Goal: Task Accomplishment & Management: Complete application form

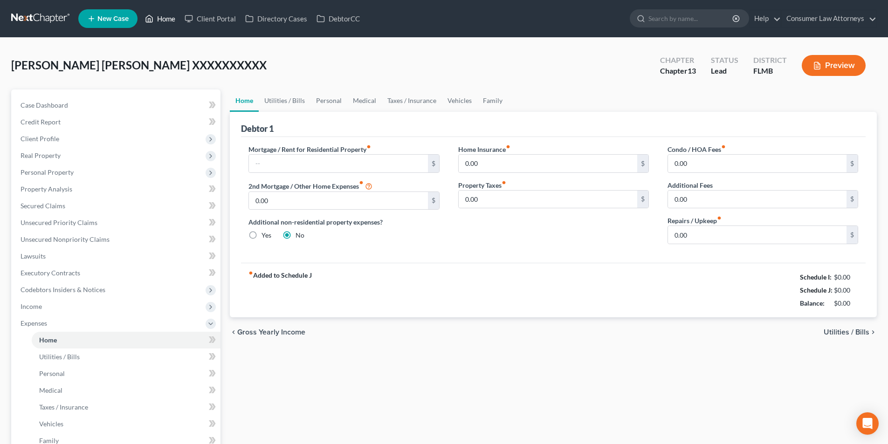
click at [166, 21] on link "Home" at bounding box center [160, 18] width 40 height 17
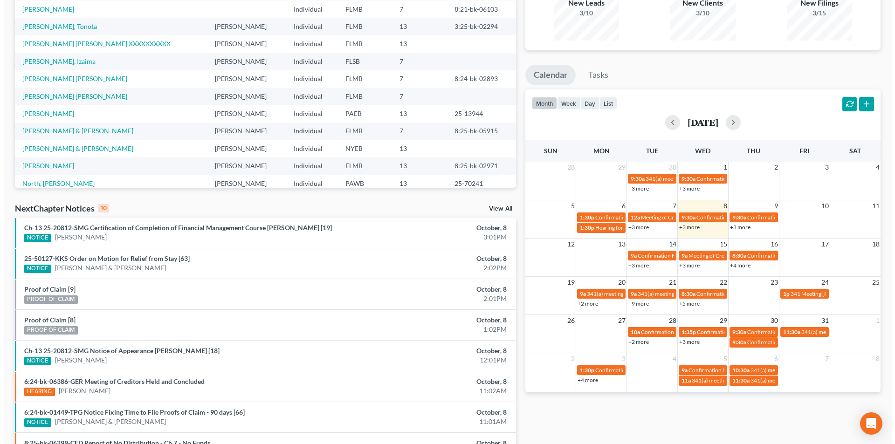
scroll to position [140, 0]
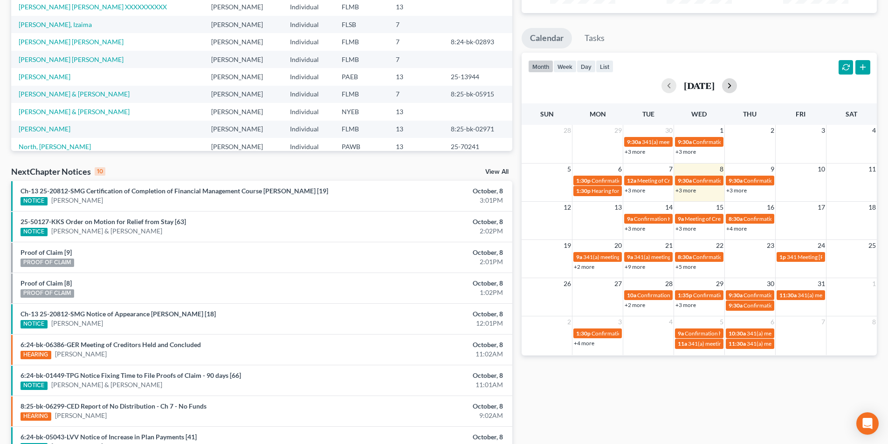
click at [737, 84] on button "button" at bounding box center [729, 85] width 15 height 15
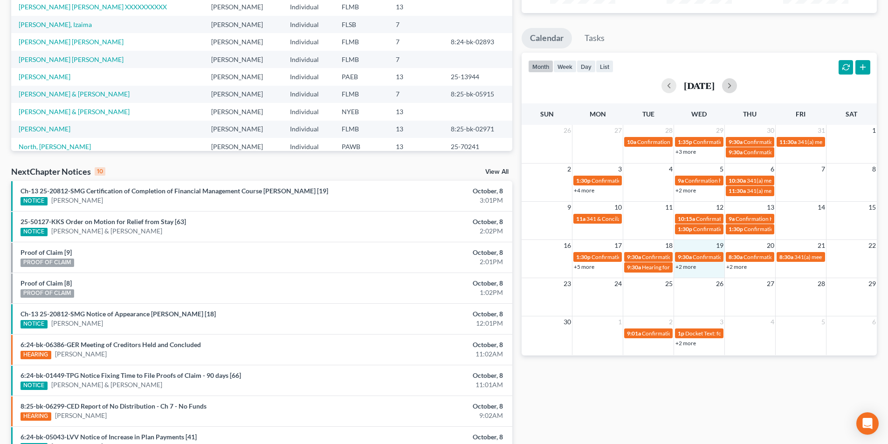
click at [706, 247] on td "19" at bounding box center [699, 246] width 51 height 12
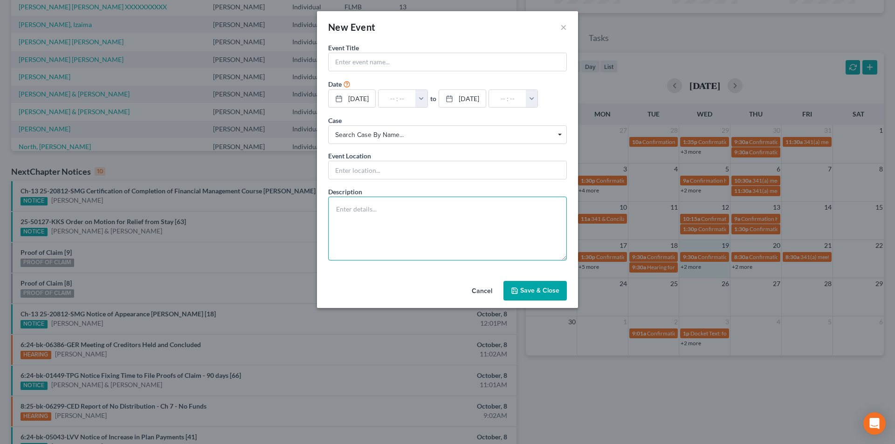
click at [390, 242] on textarea at bounding box center [447, 229] width 239 height 64
paste textarea "Comments: Conference Line [PHONE_NUMBER] If there are any difficulties with thi…"
type textarea "Comments: Conference Line [PHONE_NUMBER] If there are any difficulties with thi…"
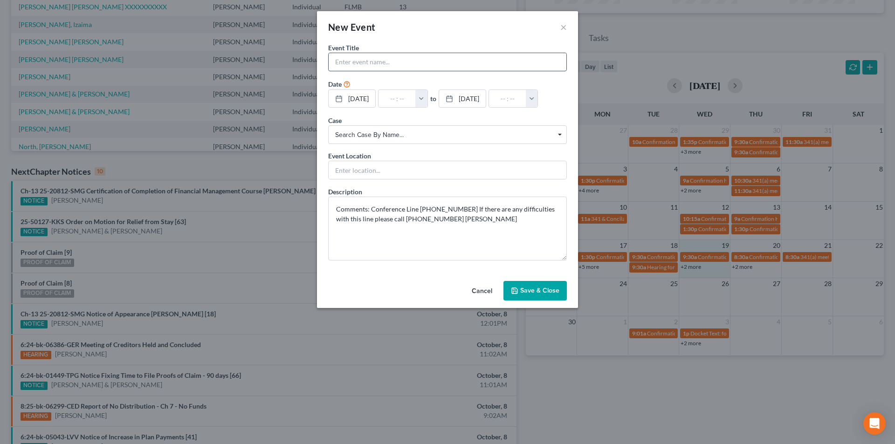
click at [390, 66] on input "text" at bounding box center [448, 62] width 238 height 18
type input "Mediation [PERSON_NAME]"
click at [428, 97] on button "button" at bounding box center [421, 99] width 12 height 18
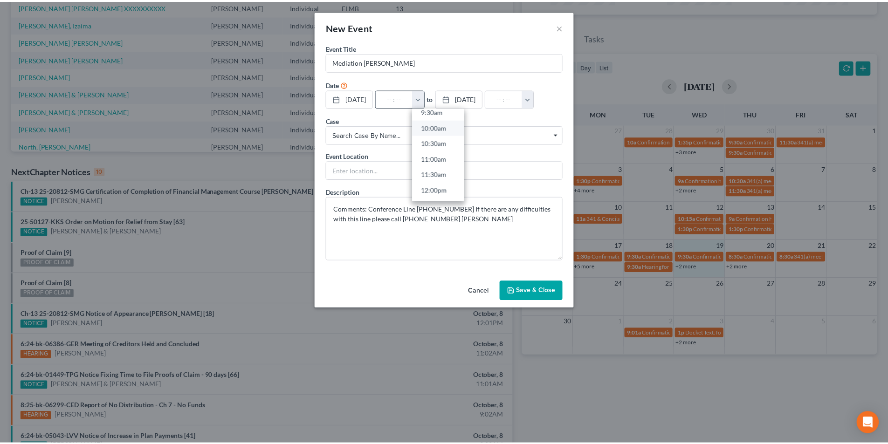
scroll to position [326, 0]
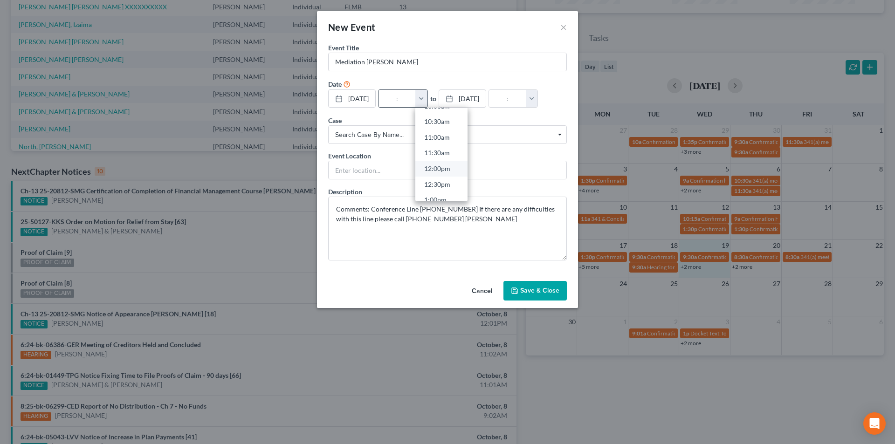
click at [455, 171] on link "12:00pm" at bounding box center [441, 169] width 52 height 16
type input "12:00pm"
type input "01:00pm"
click at [446, 140] on span "Search case by name..." at bounding box center [447, 135] width 225 height 10
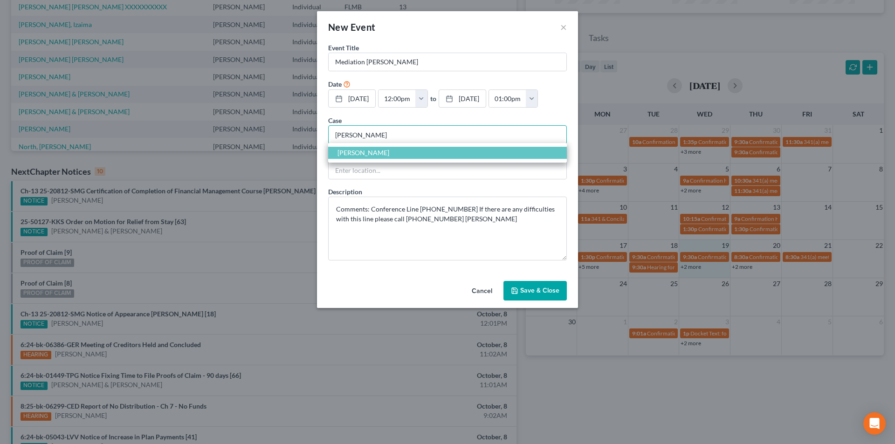
type input "[PERSON_NAME]"
click at [386, 159] on span "[PERSON_NAME]" at bounding box center [447, 153] width 239 height 12
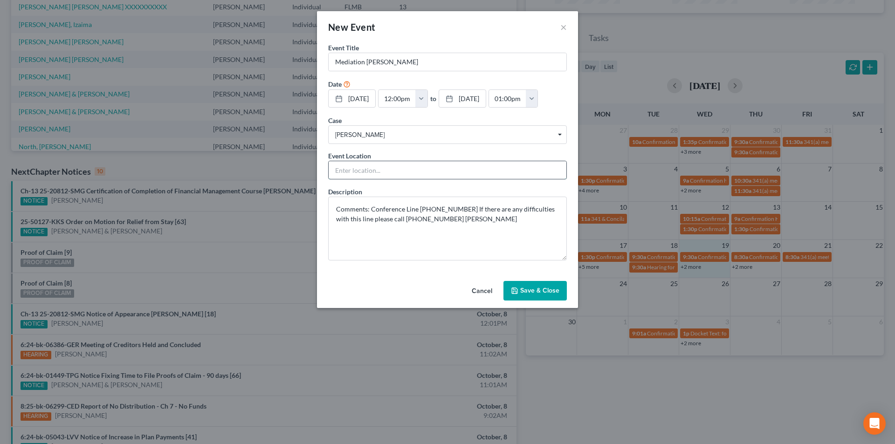
click at [411, 179] on input "text" at bounding box center [448, 170] width 238 height 18
type input "Phone Call"
drag, startPoint x: 469, startPoint y: 239, endPoint x: 328, endPoint y: 223, distance: 141.3
click at [328, 223] on textarea "Comments: Conference Line [PHONE_NUMBER] If there are any difficulties with thi…" at bounding box center [447, 229] width 239 height 64
paste textarea "Mediation Conference Date has been continued from [DATE] 3:30 P.M. Eastern Time…"
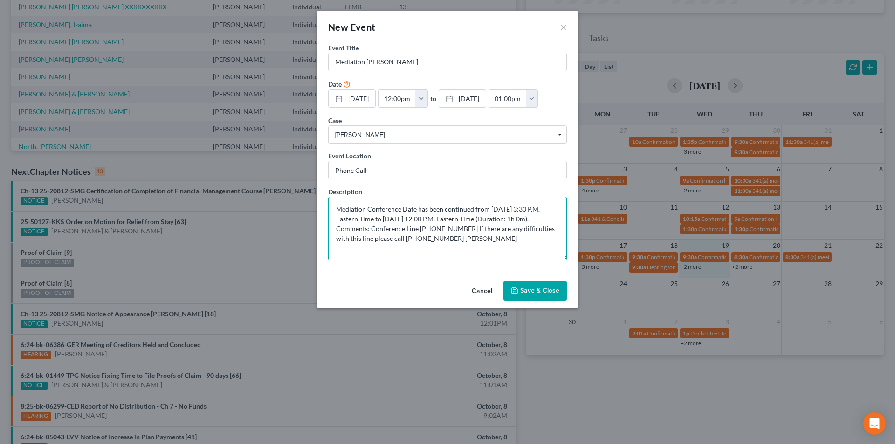
type textarea "Mediation Conference Date has been continued from [DATE] 3:30 P.M. Eastern Time…"
click at [538, 301] on button "Save & Close" at bounding box center [535, 291] width 63 height 20
